Goal: Find specific page/section: Find specific page/section

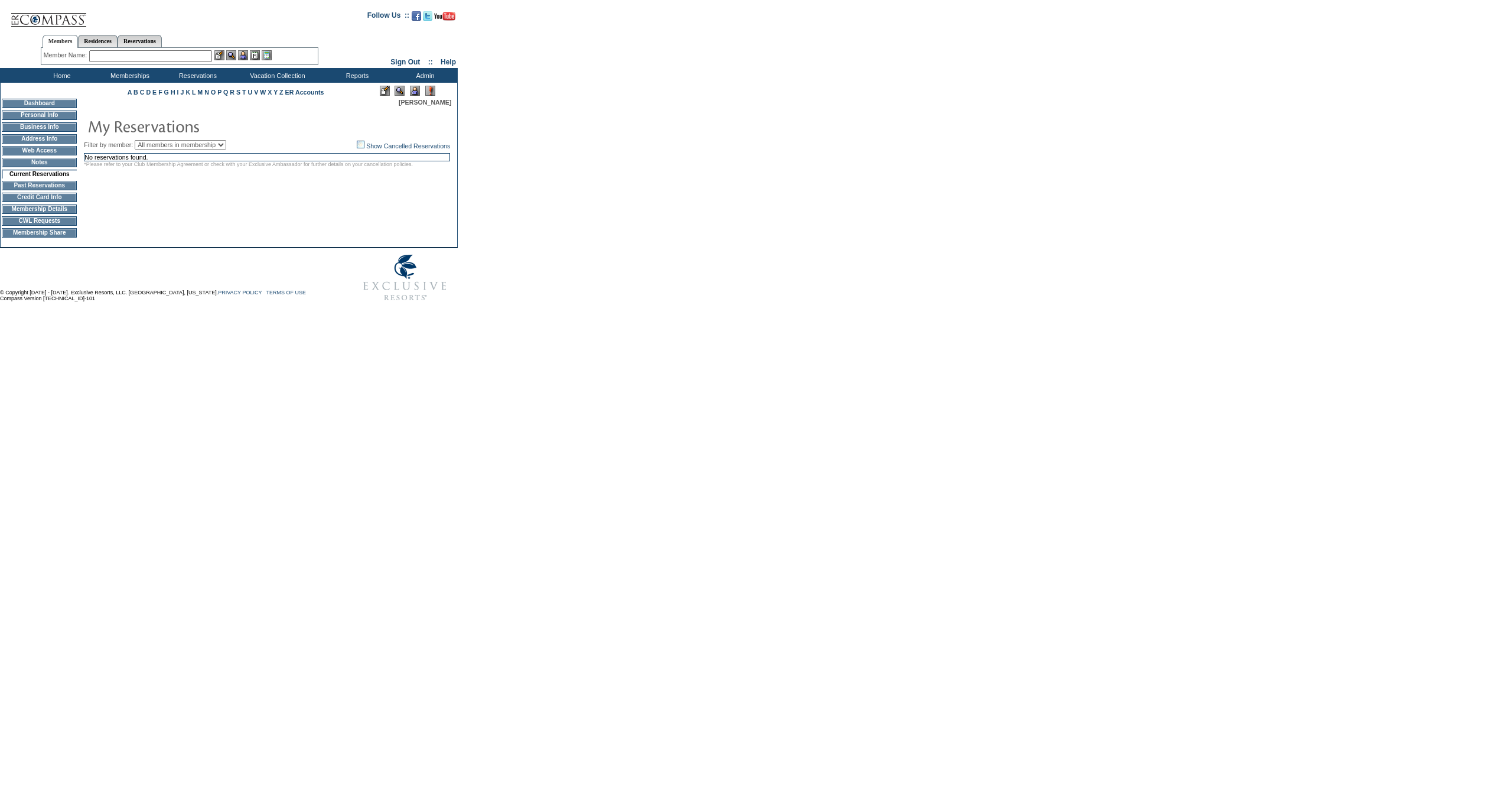
click at [47, 214] on td "Membership Details" at bounding box center [39, 209] width 75 height 9
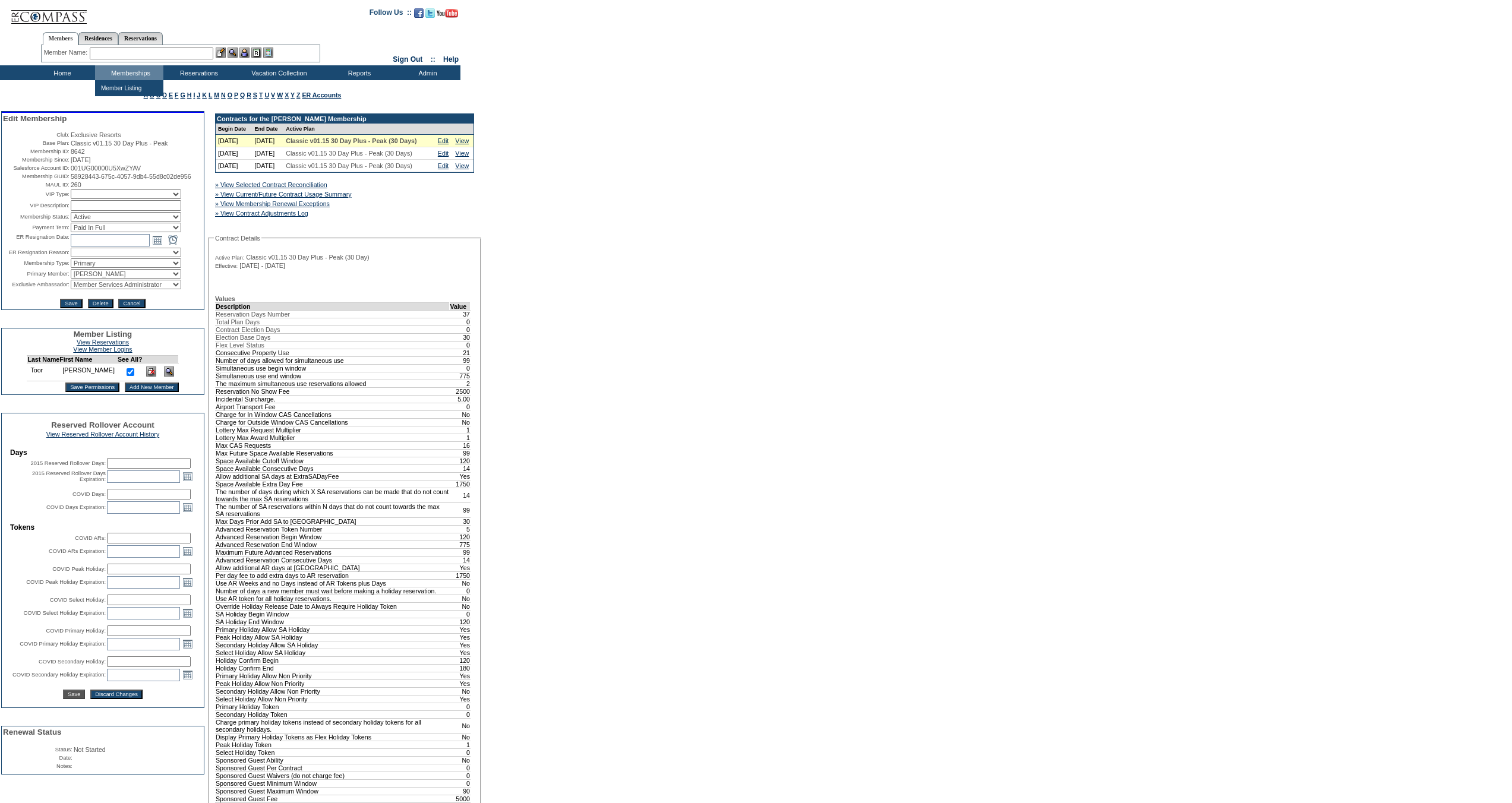
click at [138, 53] on input "text" at bounding box center [151, 53] width 123 height 12
type input "M"
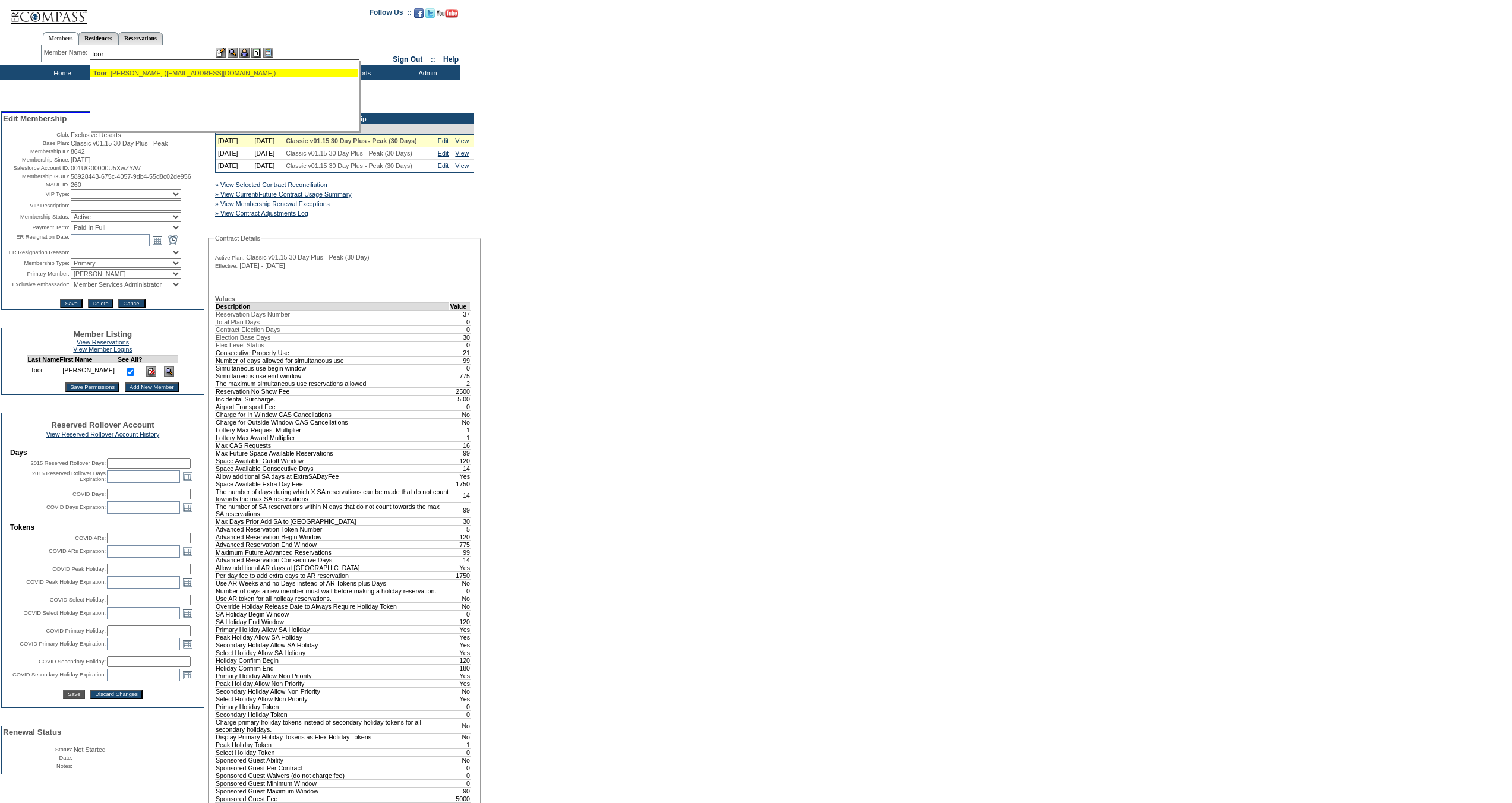
click at [154, 72] on div "Toor , Nauman (aletchko1@gmail.com)" at bounding box center [224, 73] width 261 height 7
type input "Toor, Nauman (aletchko1@gmail.com)"
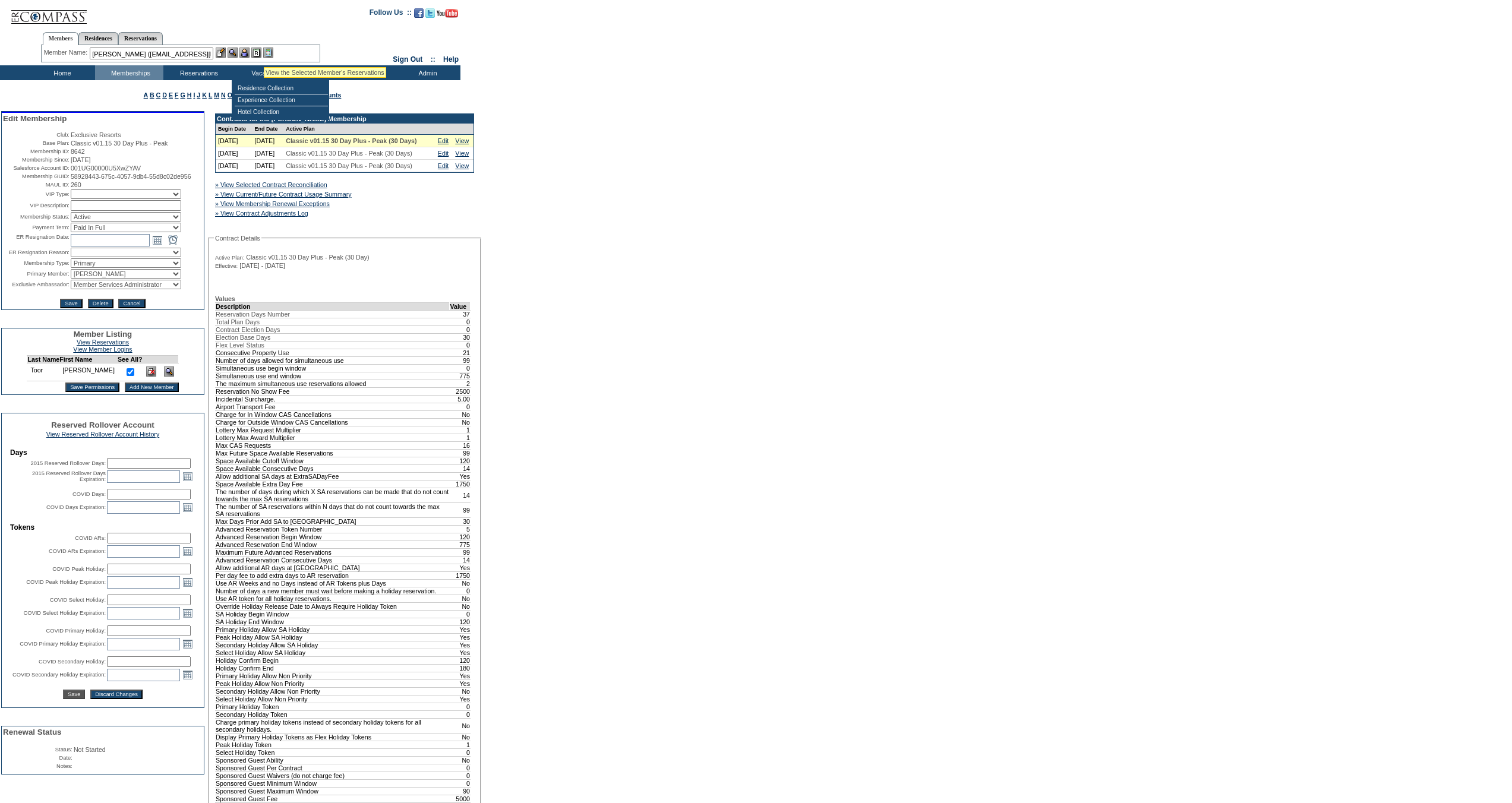
click at [261, 52] on img at bounding box center [256, 52] width 10 height 10
